Goal: Book appointment/travel/reservation

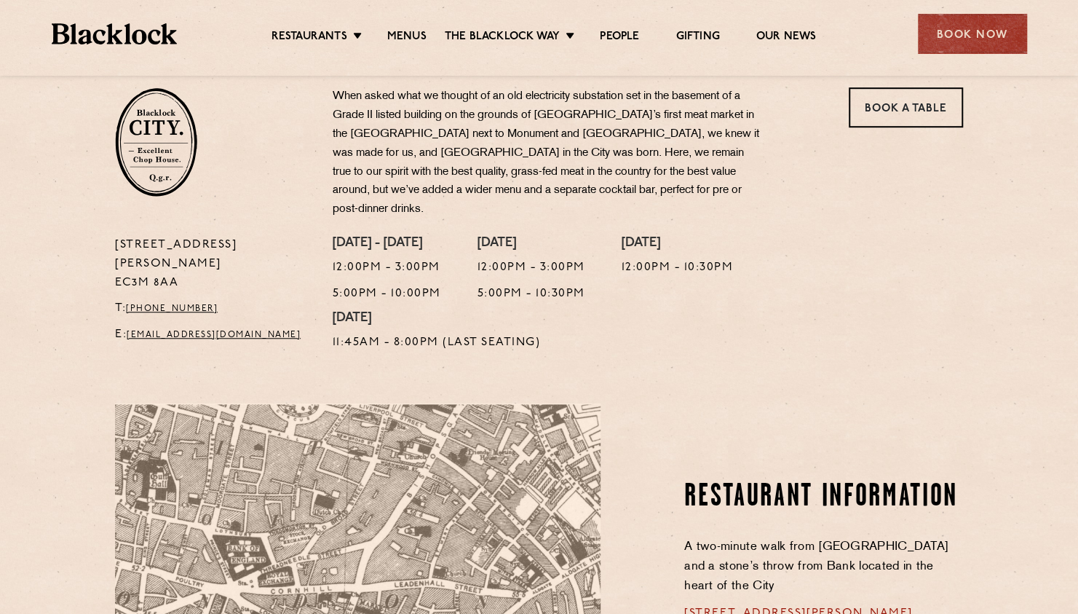
scroll to position [448, 0]
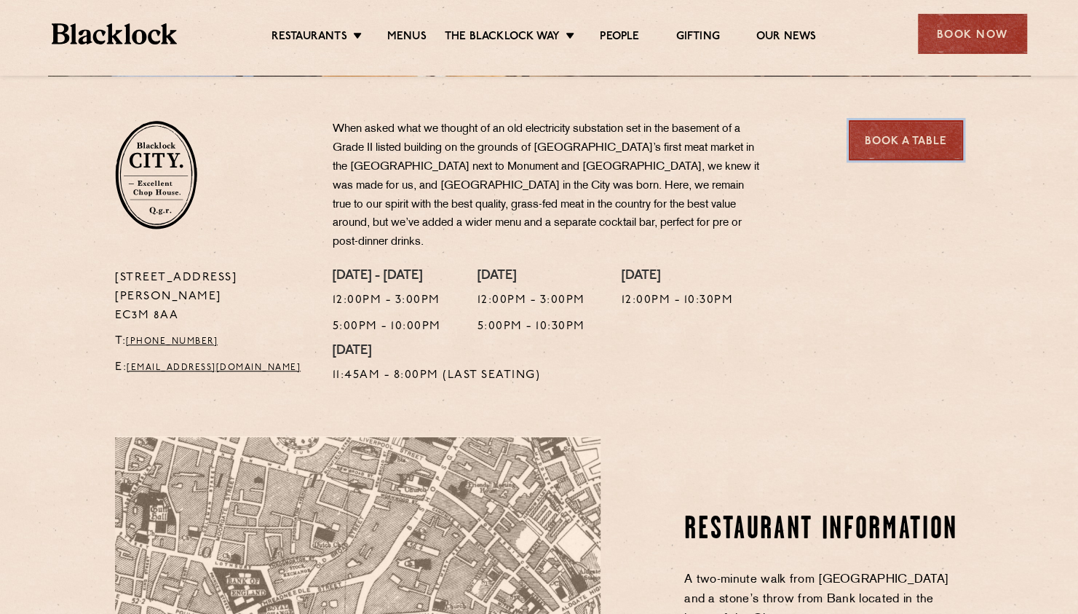
click at [898, 149] on link "Book a Table" at bounding box center [906, 140] width 114 height 40
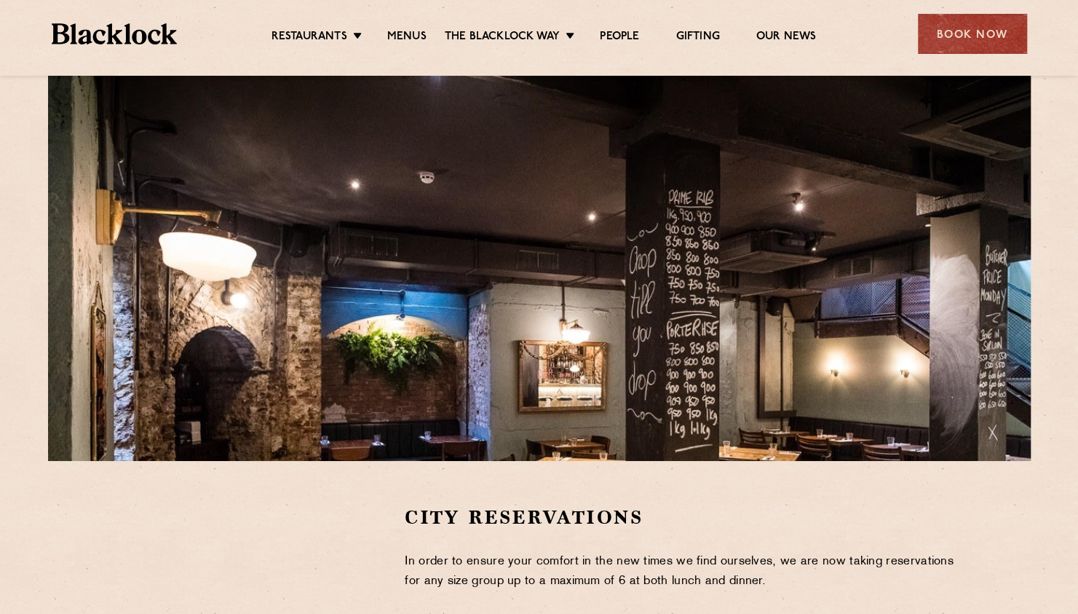
scroll to position [30, 0]
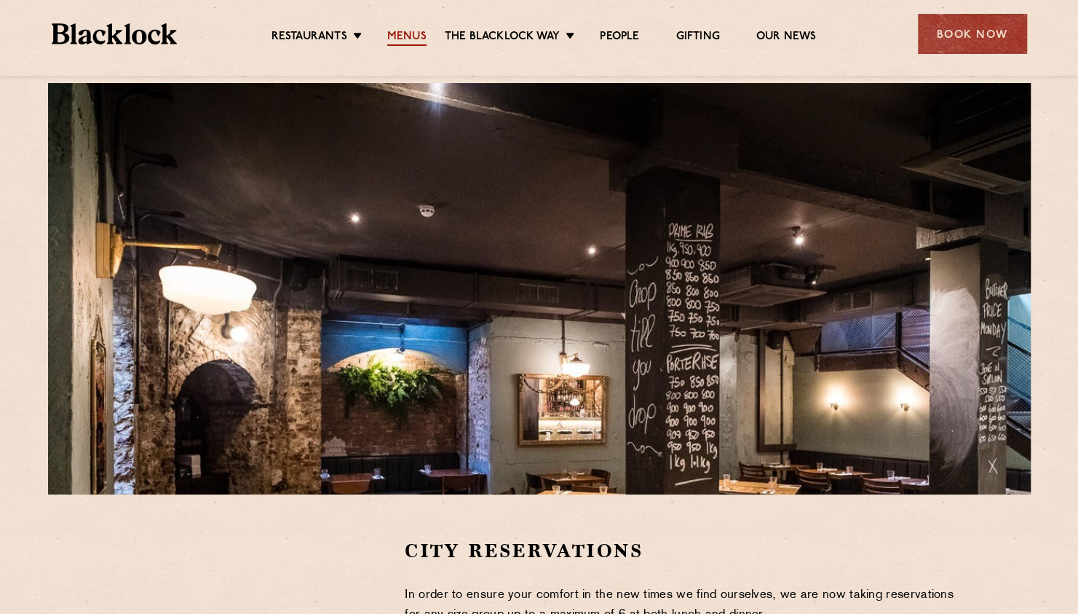
click at [405, 33] on link "Menus" at bounding box center [406, 38] width 39 height 16
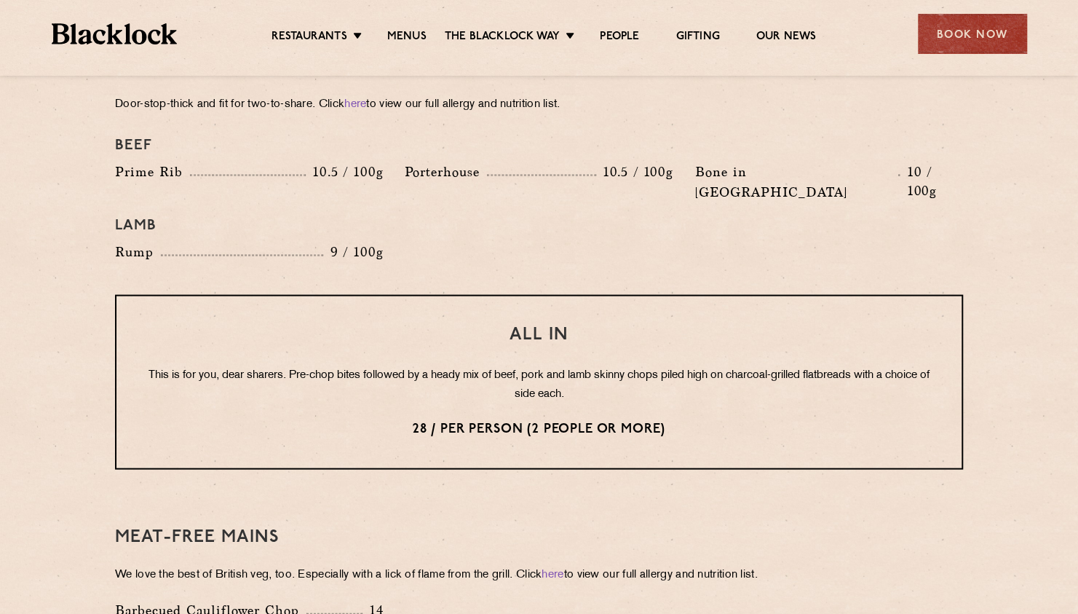
scroll to position [1818, 0]
